Goal: Task Accomplishment & Management: Complete application form

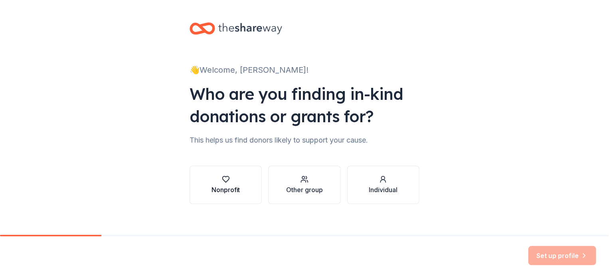
click at [238, 191] on button "Nonprofit" at bounding box center [226, 185] width 72 height 38
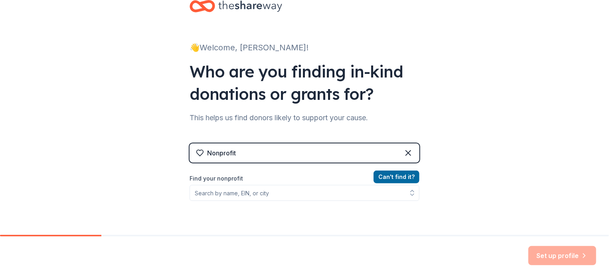
scroll to position [40, 0]
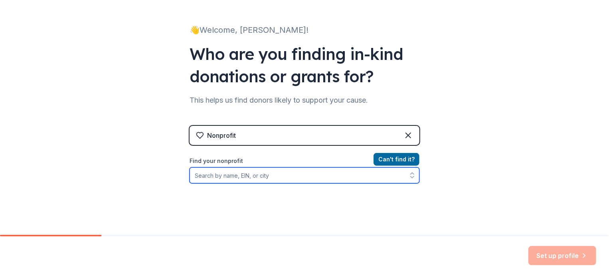
click at [241, 180] on input "Find your nonprofit" at bounding box center [305, 175] width 230 height 16
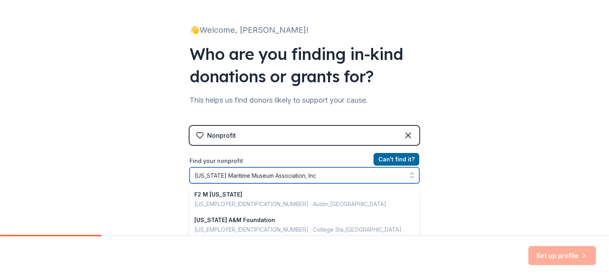
type input "[US_STATE] Maritime Museum Association, Inc."
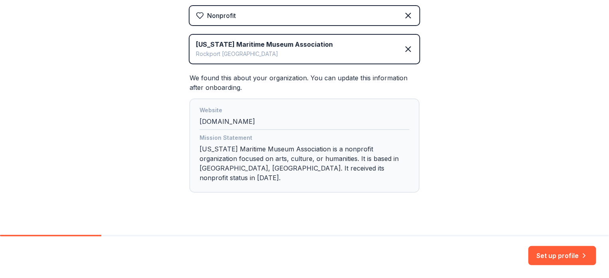
scroll to position [162, 0]
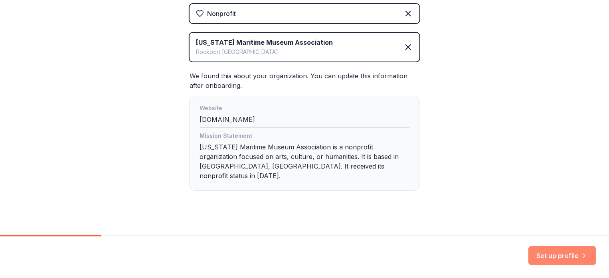
click at [546, 249] on button "Set up profile" at bounding box center [562, 255] width 68 height 19
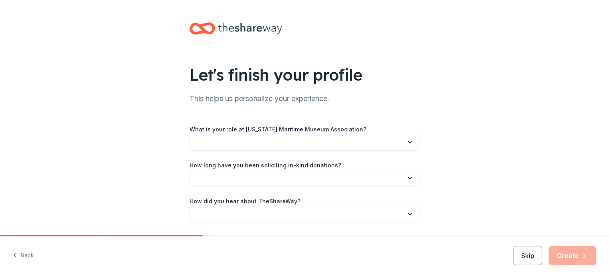
click at [392, 145] on button "button" at bounding box center [305, 142] width 230 height 17
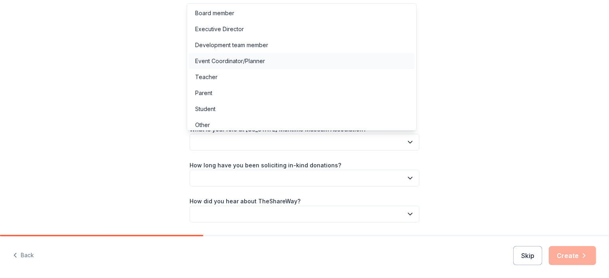
click at [229, 62] on div "Event Coordinator/Planner" at bounding box center [230, 61] width 70 height 10
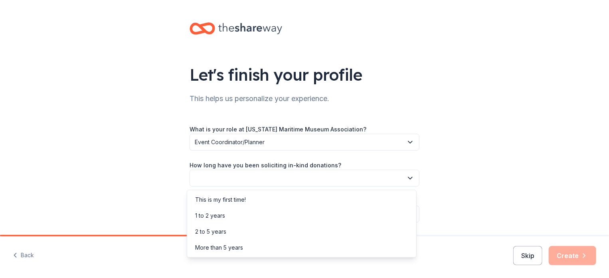
click at [263, 174] on button "button" at bounding box center [305, 178] width 230 height 17
click at [236, 215] on div "1 to 2 years" at bounding box center [302, 216] width 226 height 16
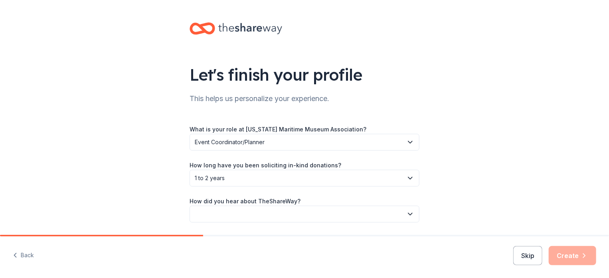
click at [385, 214] on button "button" at bounding box center [305, 214] width 230 height 17
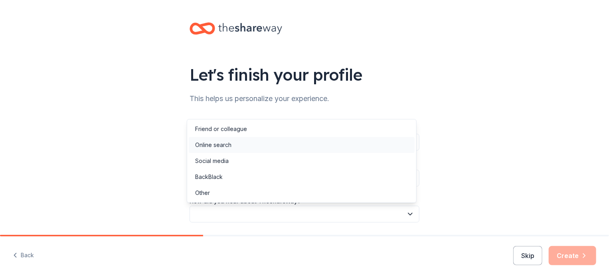
click at [283, 140] on div "Online search" at bounding box center [302, 145] width 226 height 16
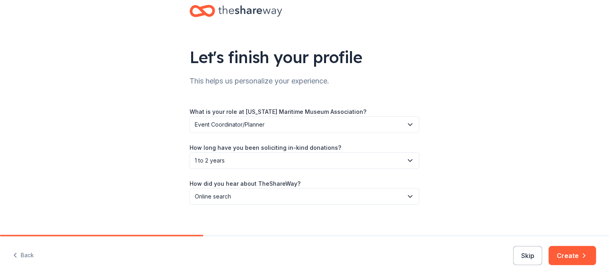
scroll to position [26, 0]
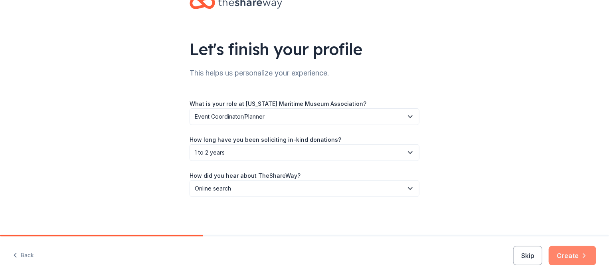
click at [564, 262] on button "Create" at bounding box center [572, 255] width 47 height 19
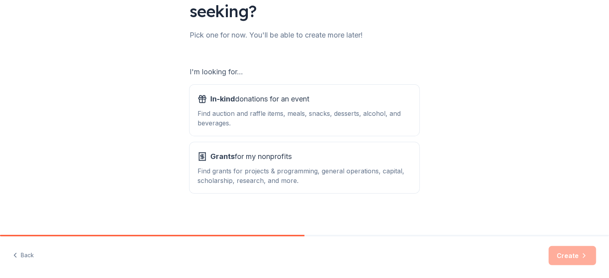
scroll to position [87, 0]
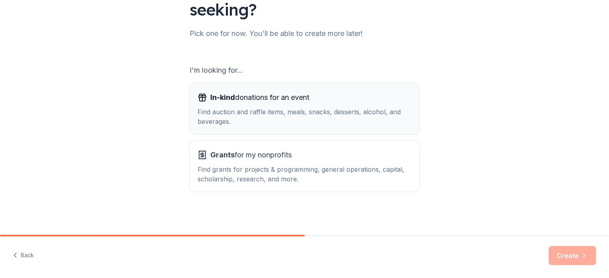
click at [225, 120] on div "Find auction and raffle items, meals, snacks, desserts, alcohol, and beverages." at bounding box center [305, 116] width 214 height 19
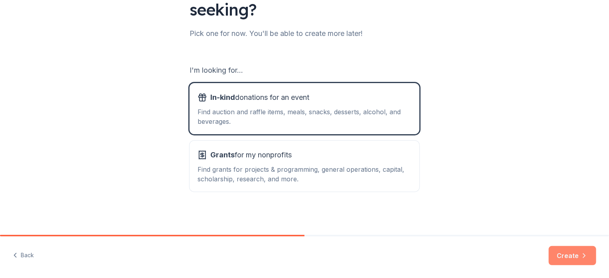
click at [588, 255] on icon "button" at bounding box center [584, 255] width 8 height 8
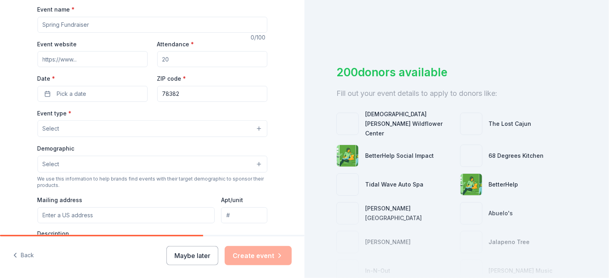
scroll to position [80, 0]
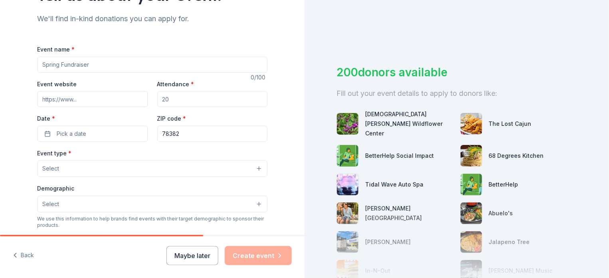
click at [78, 67] on input "Event name *" at bounding box center [153, 65] width 230 height 16
type input "The Maritime Ball: Wonder Beneath the Waves"
click at [92, 105] on input "Event website" at bounding box center [93, 99] width 110 height 16
paste input "[URL][DOMAIN_NAME]"
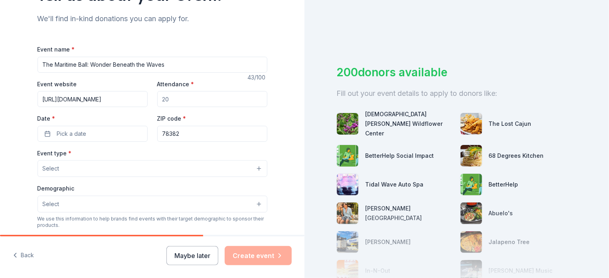
type input "[URL][DOMAIN_NAME]"
click at [205, 97] on input "Attendance *" at bounding box center [212, 99] width 110 height 16
type input "200"
click at [93, 138] on button "Pick a date" at bounding box center [93, 134] width 110 height 16
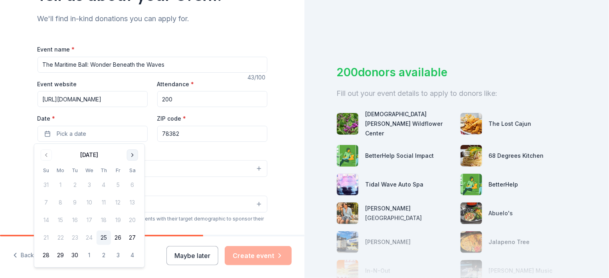
click at [131, 156] on button "Go to next month" at bounding box center [132, 154] width 11 height 11
click at [127, 185] on button "6" at bounding box center [132, 185] width 14 height 14
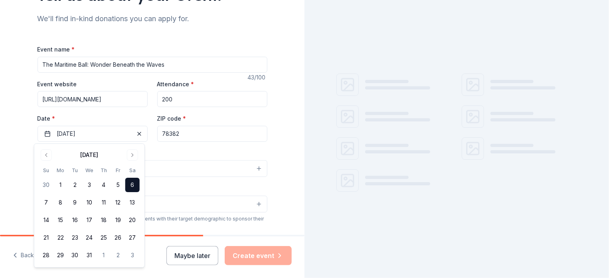
click at [185, 154] on div "Event type * Select" at bounding box center [153, 162] width 230 height 29
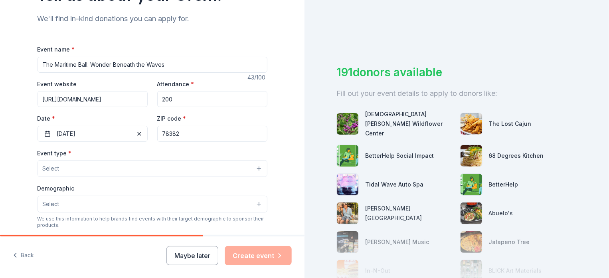
click at [90, 170] on button "Select" at bounding box center [153, 168] width 230 height 17
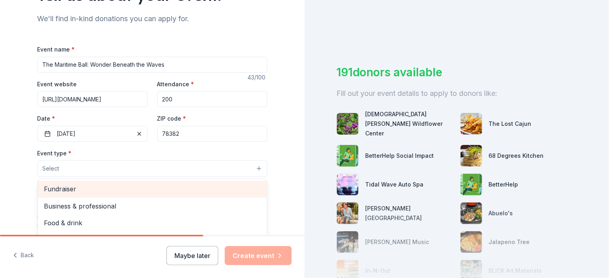
click at [65, 186] on span "Fundraiser" at bounding box center [152, 189] width 216 height 10
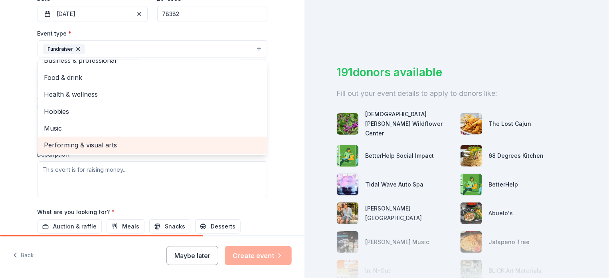
scroll to position [239, 0]
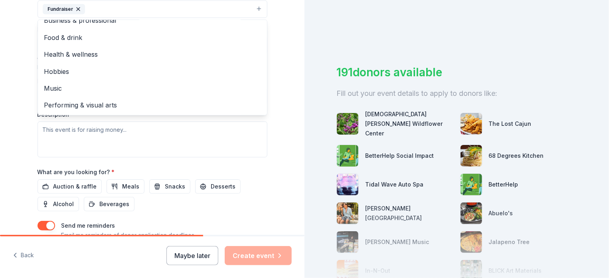
click at [288, 66] on div "Tell us about your event. We'll find in-kind donations you can apply for. Event…" at bounding box center [152, 27] width 305 height 532
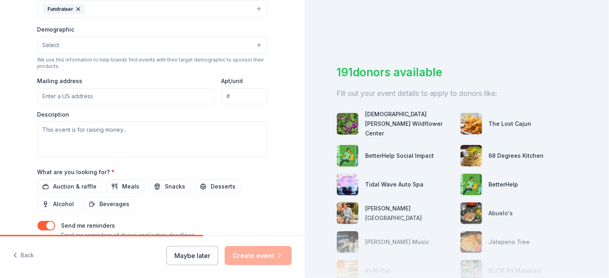
scroll to position [200, 0]
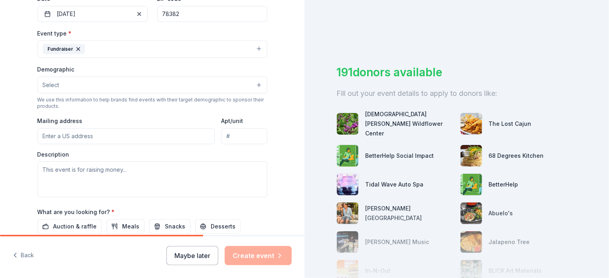
click at [170, 83] on button "Select" at bounding box center [153, 85] width 230 height 17
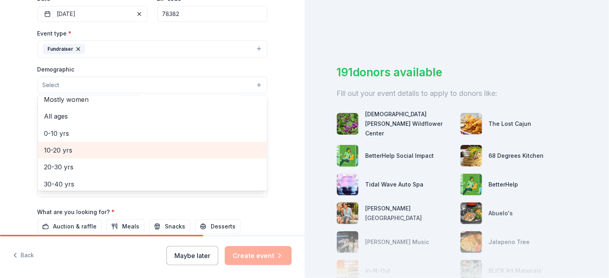
scroll to position [0, 0]
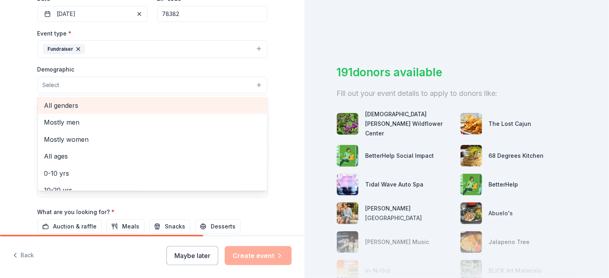
click at [120, 103] on span "All genders" at bounding box center [152, 105] width 216 height 10
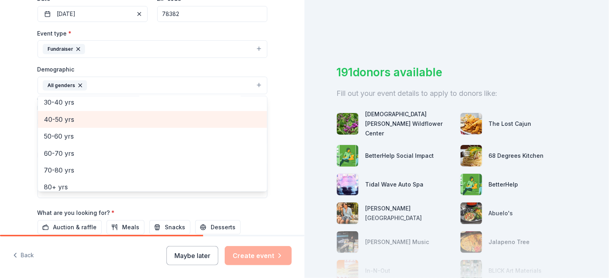
scroll to position [111, 0]
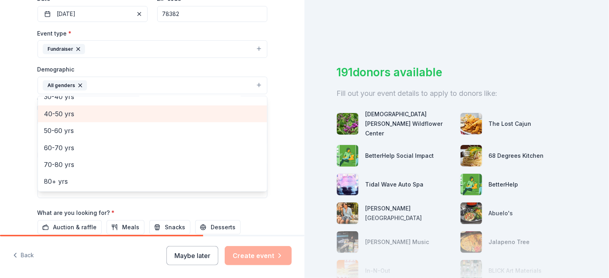
click at [46, 113] on span "40-50 yrs" at bounding box center [152, 114] width 216 height 10
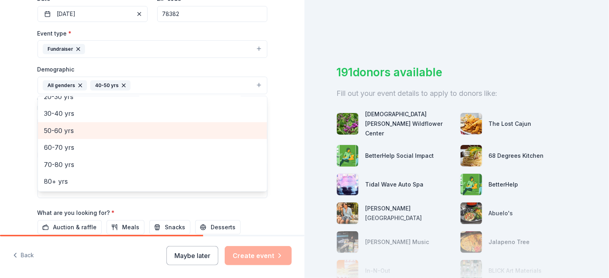
click at [47, 132] on span "50-60 yrs" at bounding box center [152, 130] width 216 height 10
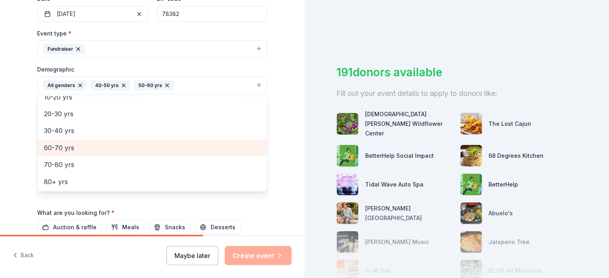
click at [47, 146] on span "60-70 yrs" at bounding box center [152, 147] width 216 height 10
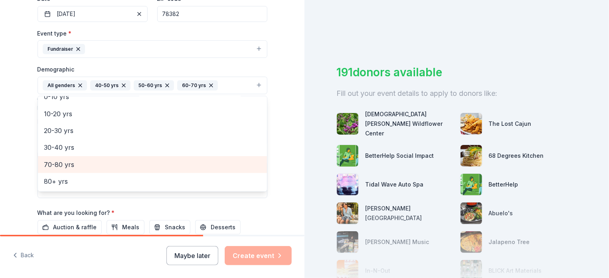
click at [47, 162] on span "70-80 yrs" at bounding box center [152, 164] width 216 height 10
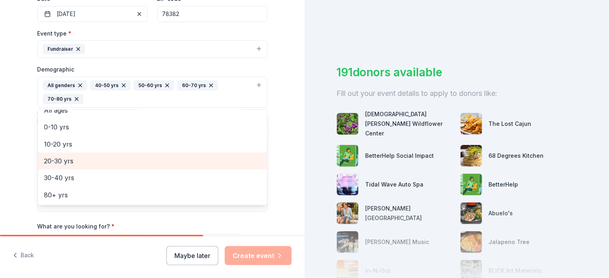
scroll to position [43, 0]
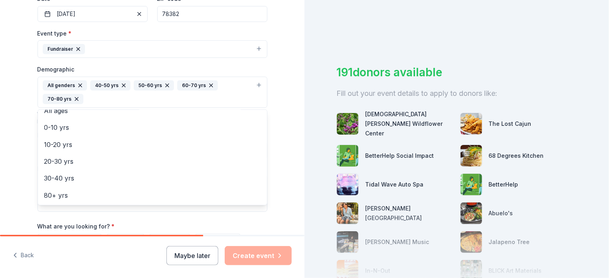
click at [14, 135] on div "Tell us about your event. We'll find in-kind donations you can apply for. Event…" at bounding box center [152, 73] width 305 height 546
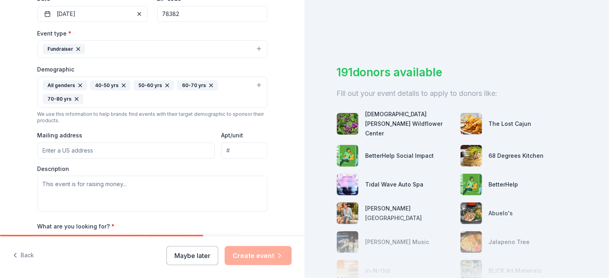
click at [61, 148] on input "Mailing address" at bounding box center [127, 150] width 178 height 16
type input "[STREET_ADDRESS]"
click at [99, 94] on div "All genders 40-50 yrs 50-60 yrs 60-70 yrs 70-80 yrs" at bounding box center [148, 92] width 210 height 24
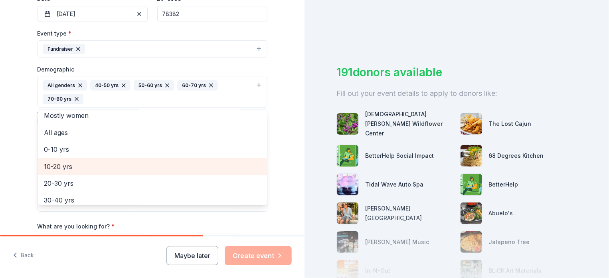
scroll to position [40, 0]
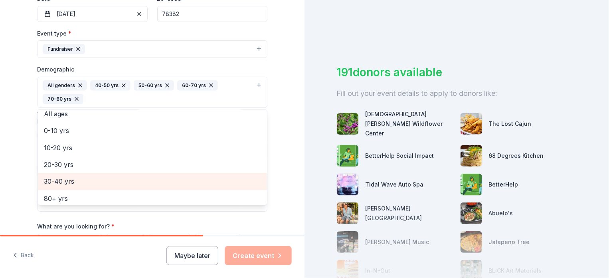
click at [65, 174] on div "30-40 yrs" at bounding box center [152, 181] width 229 height 17
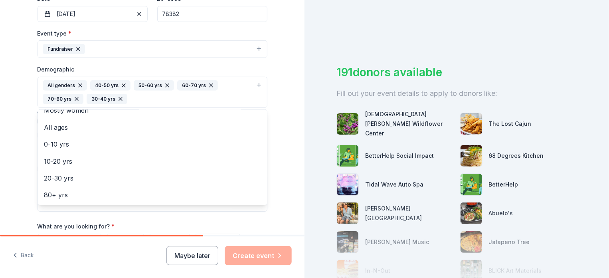
click at [17, 97] on div "Tell us about your event. We'll find in-kind donations you can apply for. Event…" at bounding box center [152, 73] width 305 height 546
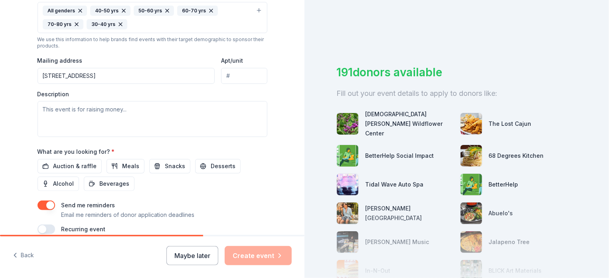
scroll to position [311, 0]
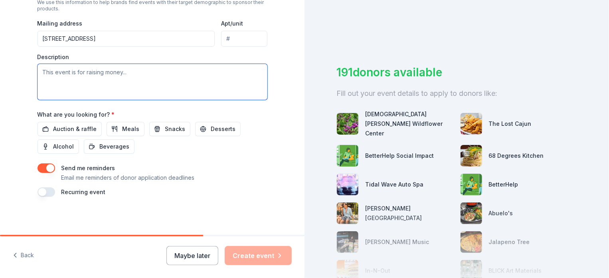
click at [68, 78] on textarea at bounding box center [153, 82] width 230 height 36
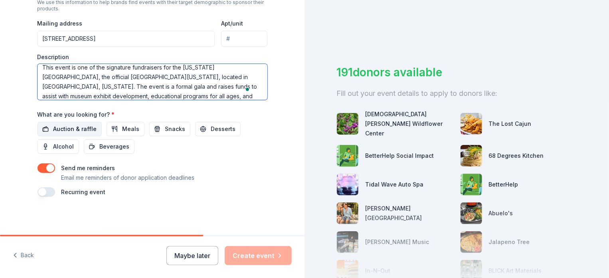
scroll to position [14, 0]
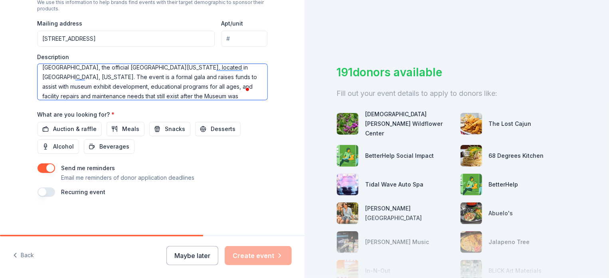
type textarea "This event is one of the signature fundraisers for the [US_STATE][GEOGRAPHIC_DA…"
click at [56, 193] on div "Recurring event" at bounding box center [153, 192] width 230 height 10
click at [44, 192] on button "button" at bounding box center [47, 192] width 18 height 10
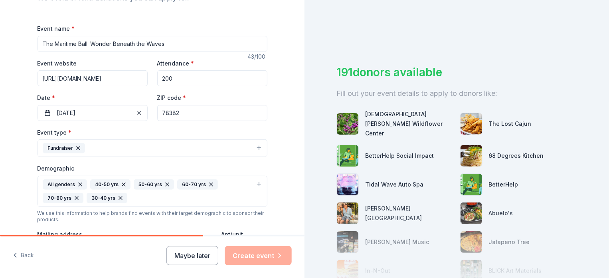
scroll to position [129, 0]
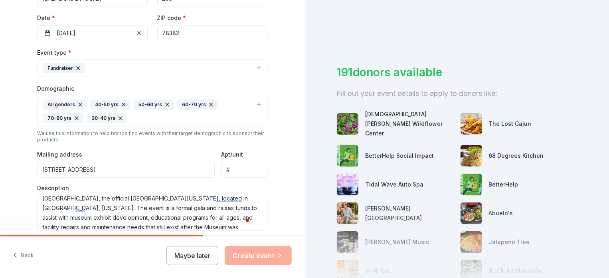
click at [117, 173] on input "[STREET_ADDRESS]" at bounding box center [127, 170] width 178 height 16
click at [117, 172] on input "[STREET_ADDRESS]" at bounding box center [127, 170] width 178 height 16
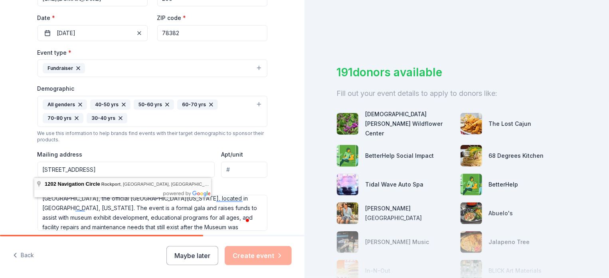
type input "[STREET_ADDRESS]"
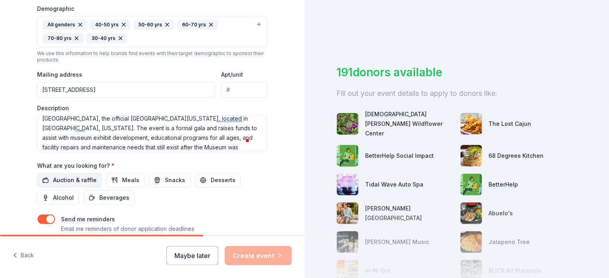
click at [57, 181] on span "Auction & raffle" at bounding box center [75, 180] width 44 height 10
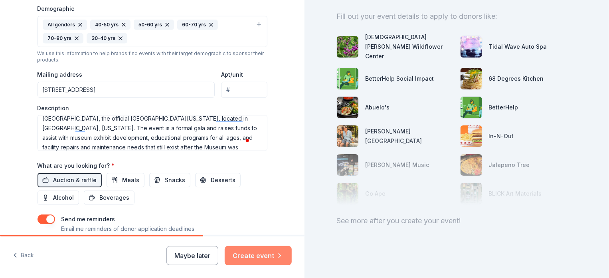
click at [244, 260] on button "Create event" at bounding box center [258, 255] width 67 height 19
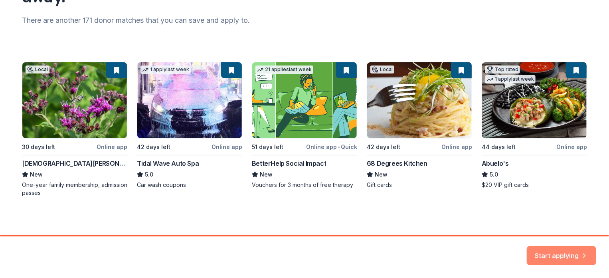
click at [546, 256] on button "Start applying" at bounding box center [561, 250] width 69 height 19
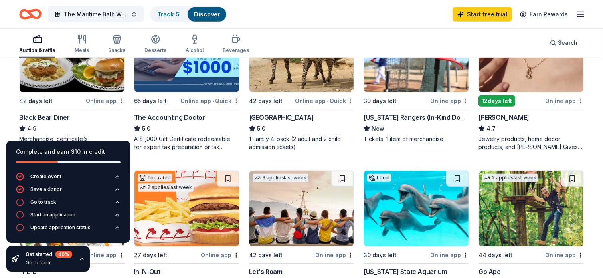
scroll to position [479, 0]
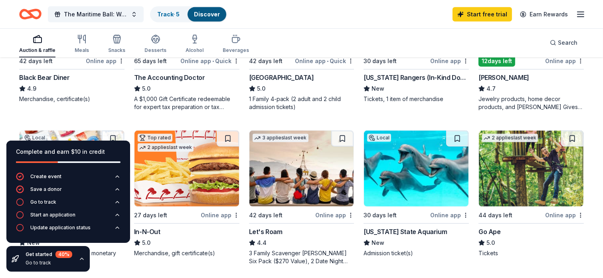
click at [81, 257] on icon "button" at bounding box center [82, 258] width 6 height 6
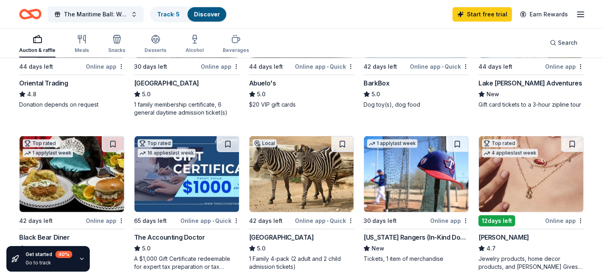
scroll to position [319, 0]
